Goal: Information Seeking & Learning: Understand process/instructions

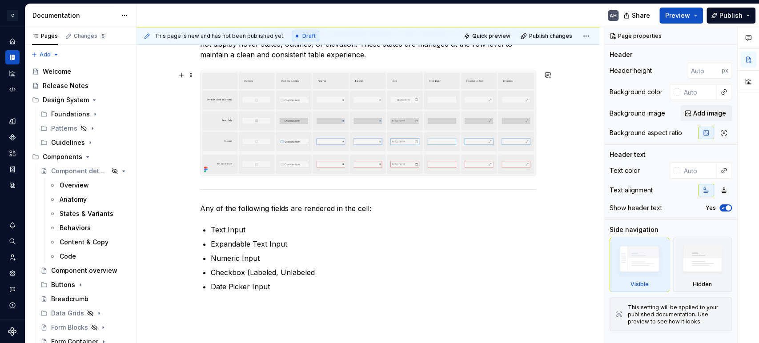
scroll to position [148, 0]
click at [330, 145] on img at bounding box center [368, 123] width 335 height 105
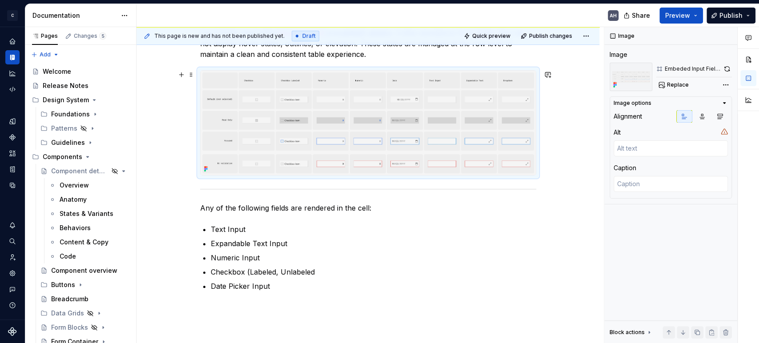
type textarea "*"
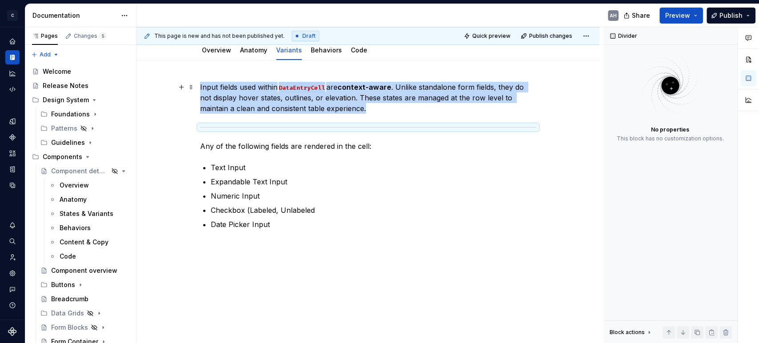
scroll to position [32, 0]
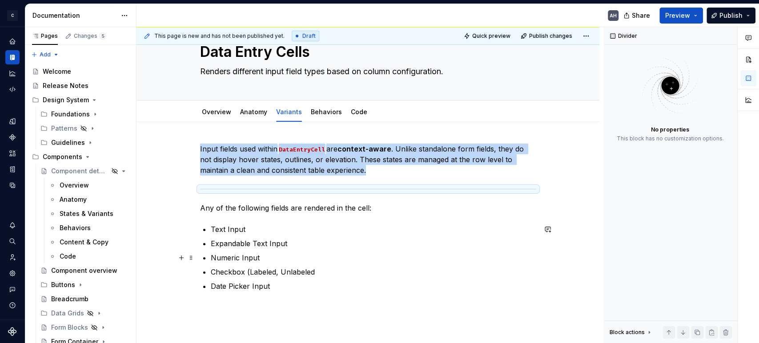
click at [320, 256] on p "Numeric Input" at bounding box center [374, 258] width 326 height 11
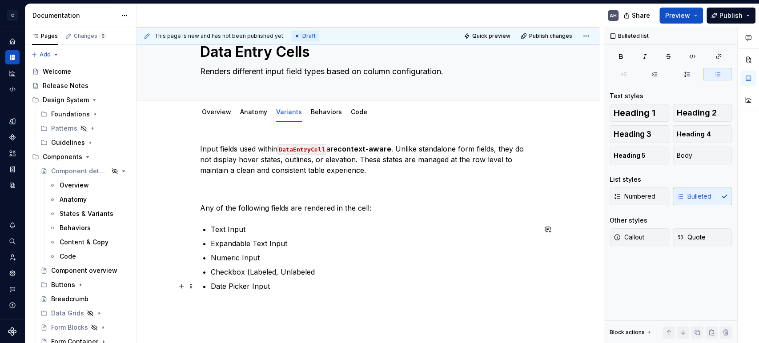
click at [278, 299] on div "Input fields used within DataEntryCell are context-aware . Unlike standalone fo…" at bounding box center [368, 223] width 336 height 159
click at [265, 242] on p "Expandable Text Input" at bounding box center [374, 243] width 326 height 11
click at [273, 267] on p "Checkbox (Labeled, Unlabeled" at bounding box center [374, 272] width 326 height 11
click at [284, 208] on p "Any of the following fields are rendered in the cell:" at bounding box center [368, 208] width 336 height 11
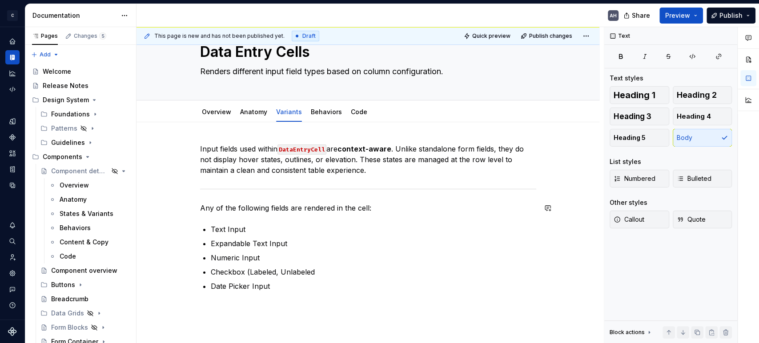
click at [370, 200] on div "Input fields used within DataEntryCell are context-aware . Unlike standalone fo…" at bounding box center [368, 218] width 336 height 148
click at [294, 205] on p "Any of the following fields are rendered in the cell:" at bounding box center [368, 208] width 336 height 11
click at [262, 234] on p "Text Input" at bounding box center [374, 229] width 326 height 11
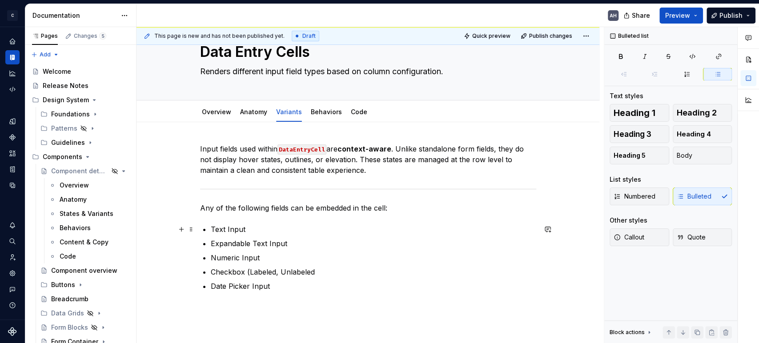
click at [290, 234] on p "Text Input" at bounding box center [374, 229] width 326 height 11
click at [274, 230] on p "Text Input" at bounding box center [374, 229] width 326 height 11
drag, startPoint x: 276, startPoint y: 245, endPoint x: 191, endPoint y: 246, distance: 85.4
click at [200, 246] on div "Input fields used within DataEntryCell are context-aware . Unlike standalone fo…" at bounding box center [368, 223] width 336 height 159
click at [260, 230] on p "Text Input" at bounding box center [374, 229] width 326 height 11
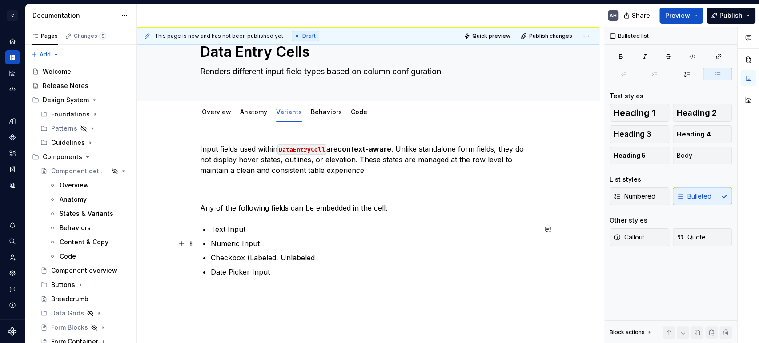
click at [258, 244] on p "Numeric Input" at bounding box center [374, 243] width 326 height 11
click at [295, 260] on p "Checkbox (Labeled, Unlabeled" at bounding box center [374, 258] width 326 height 11
click at [338, 254] on p "Checkbox (Labeled, Unlabeled" at bounding box center [374, 258] width 326 height 11
click at [278, 271] on p "Date Picker Input" at bounding box center [374, 272] width 326 height 11
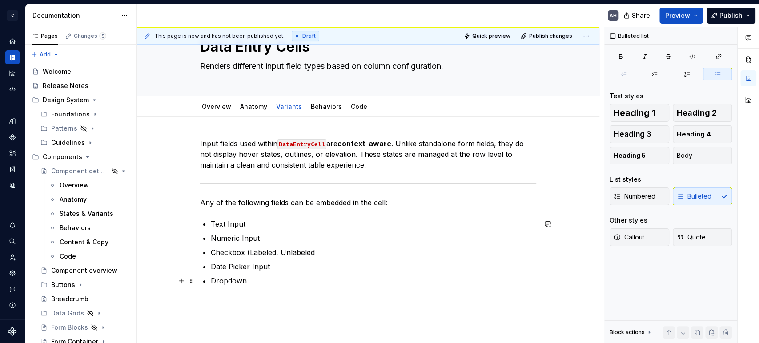
click at [268, 279] on p "Dropdown" at bounding box center [374, 281] width 326 height 11
type textarea "*"
